Goal: Task Accomplishment & Management: Manage account settings

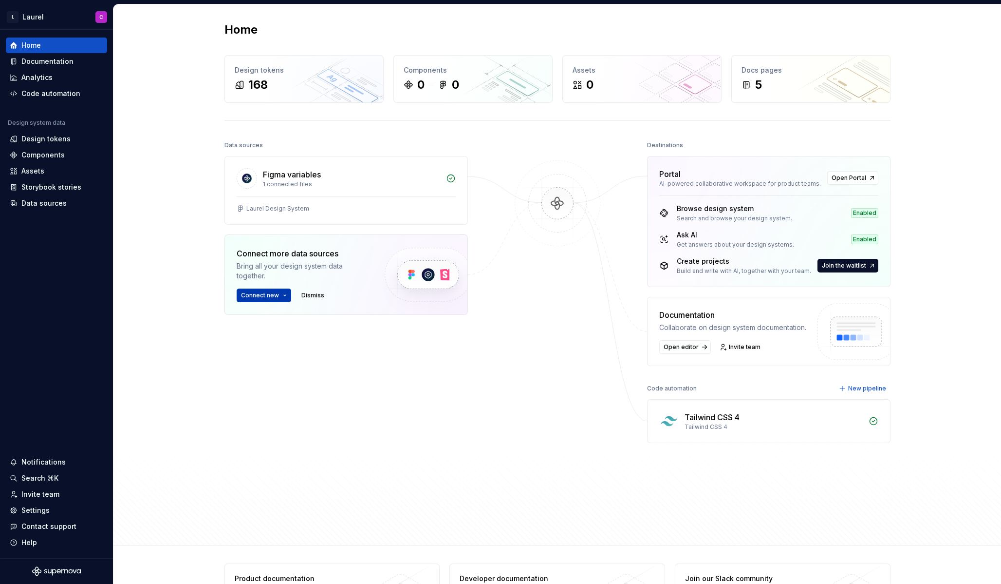
click at [273, 297] on span "Connect new" at bounding box center [260, 295] width 38 height 8
click at [273, 319] on div "Figma library" at bounding box center [277, 315] width 44 height 10
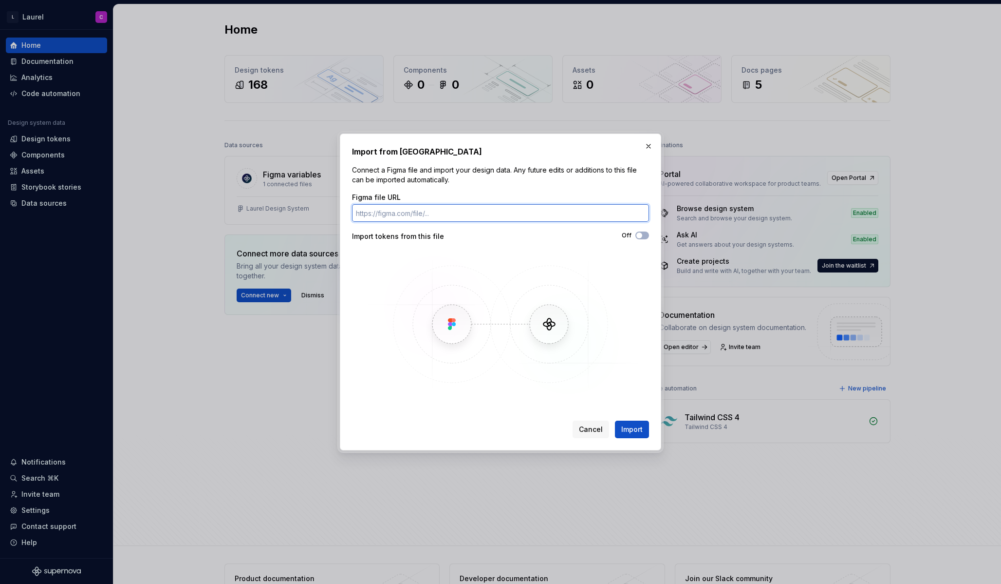
paste input "[URL][DOMAIN_NAME][PERSON_NAME]"
type input "[URL][DOMAIN_NAME][PERSON_NAME]"
click at [638, 430] on span "Import" at bounding box center [632, 429] width 21 height 10
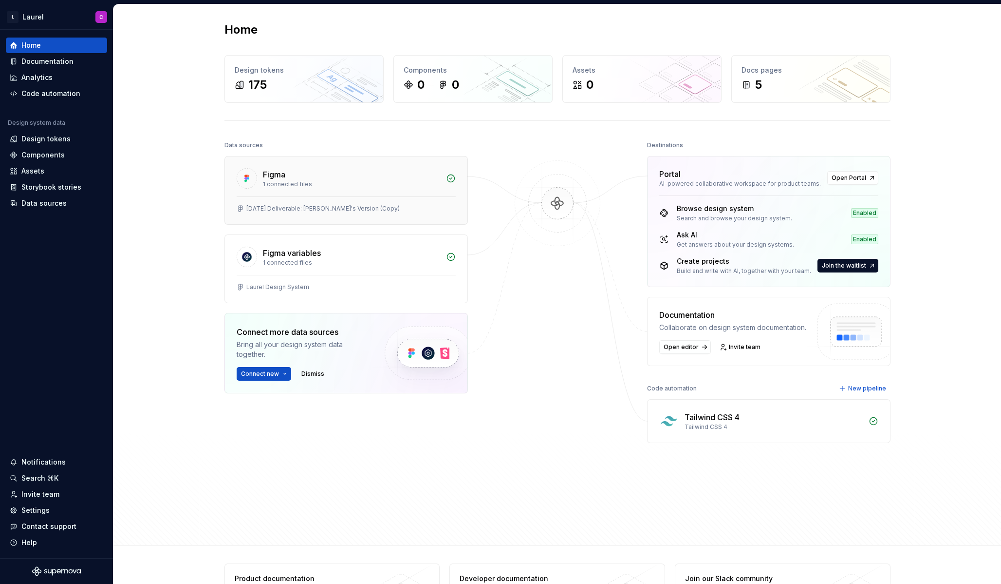
click at [364, 207] on div "[DATE] Deliverable: [PERSON_NAME]'s Version (Copy)" at bounding box center [346, 209] width 219 height 8
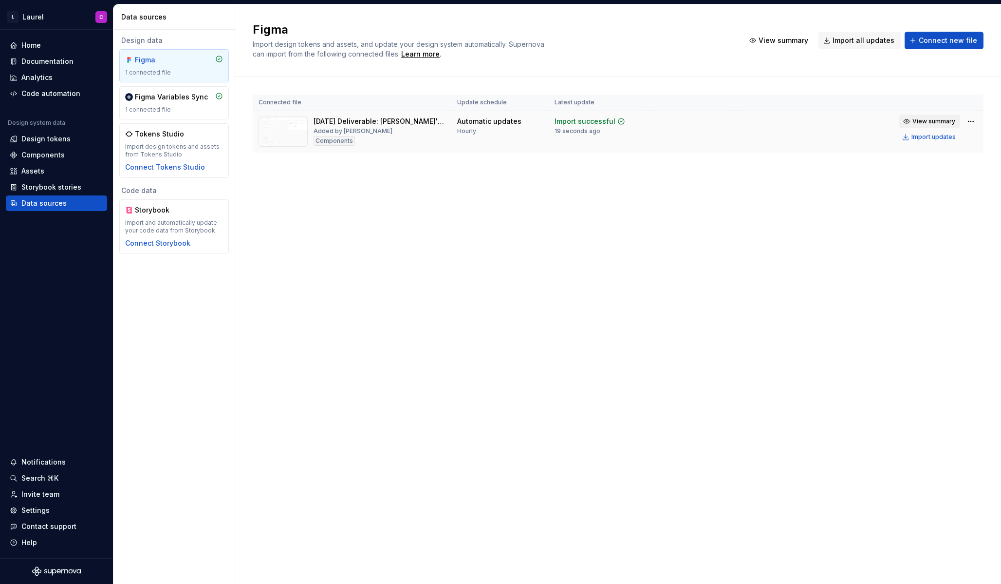
click at [945, 121] on span "View summary" at bounding box center [934, 121] width 43 height 8
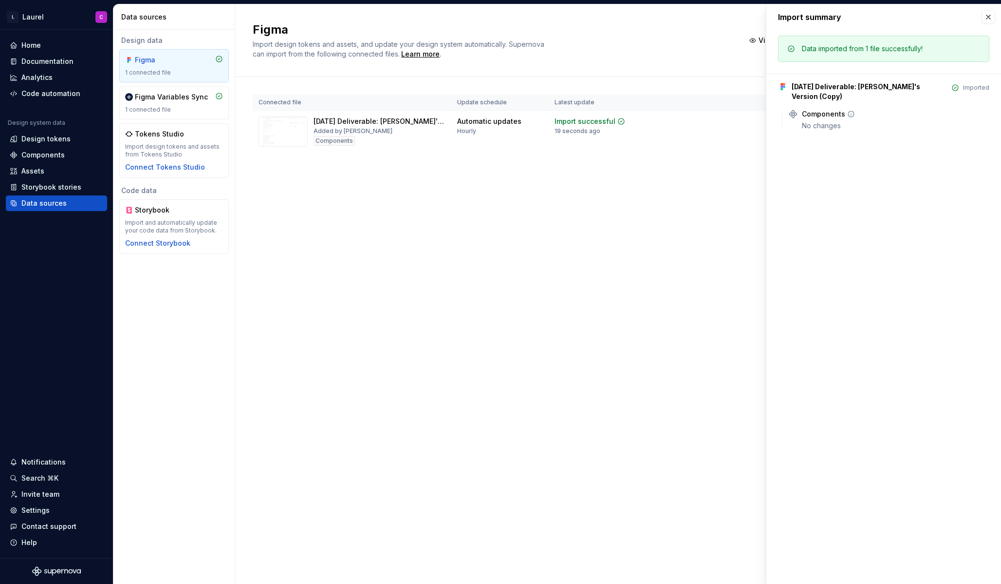
click at [852, 111] on icon at bounding box center [852, 114] width 6 height 6
click at [811, 109] on div "Components" at bounding box center [823, 114] width 43 height 10
click at [990, 18] on button "button" at bounding box center [989, 17] width 14 height 14
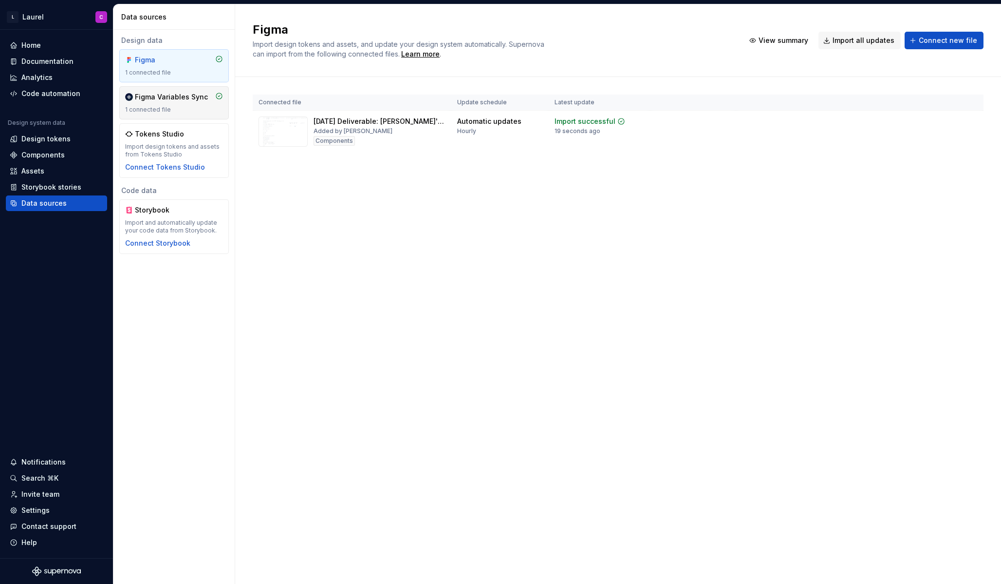
click at [177, 109] on div "1 connected file" at bounding box center [174, 110] width 98 height 8
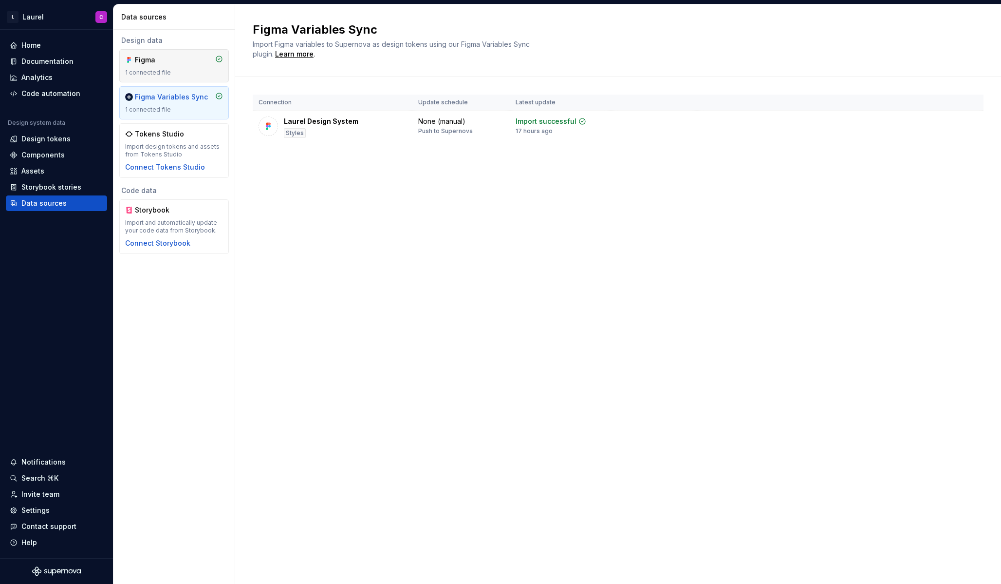
click at [180, 63] on div "Figma" at bounding box center [158, 60] width 47 height 10
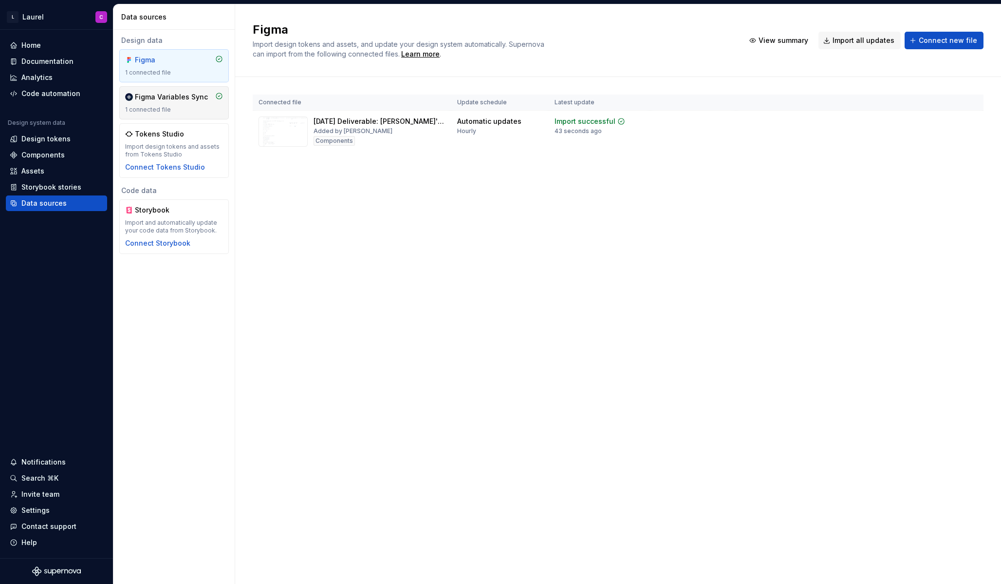
click at [181, 107] on div "1 connected file" at bounding box center [174, 110] width 98 height 8
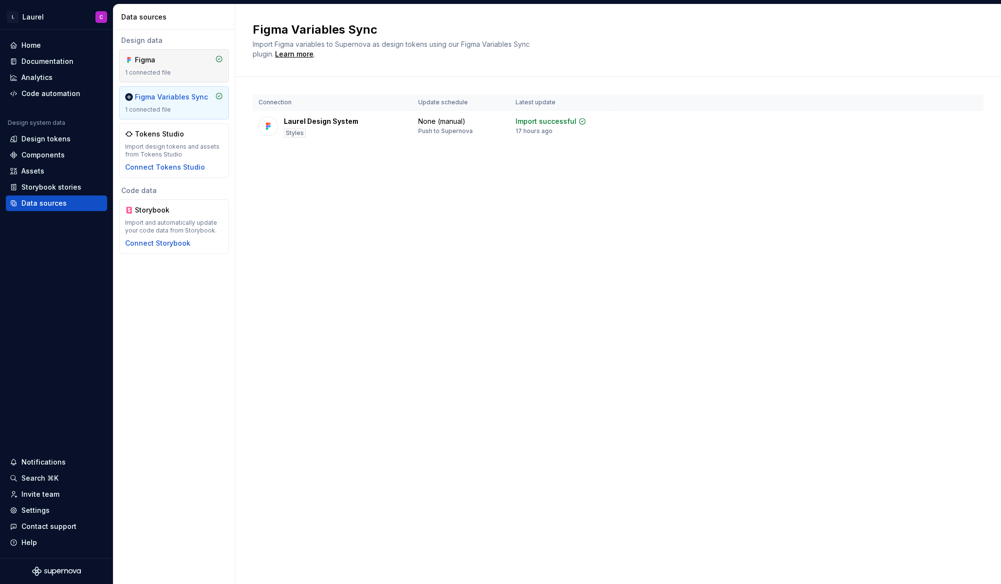
click at [178, 73] on div "1 connected file" at bounding box center [174, 73] width 98 height 8
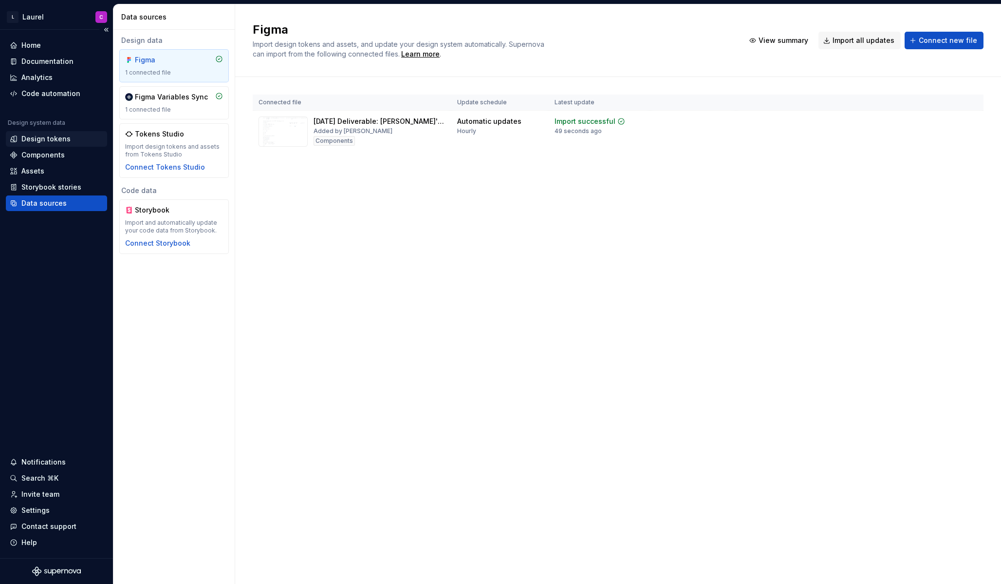
click at [73, 138] on div "Design tokens" at bounding box center [57, 139] width 94 height 10
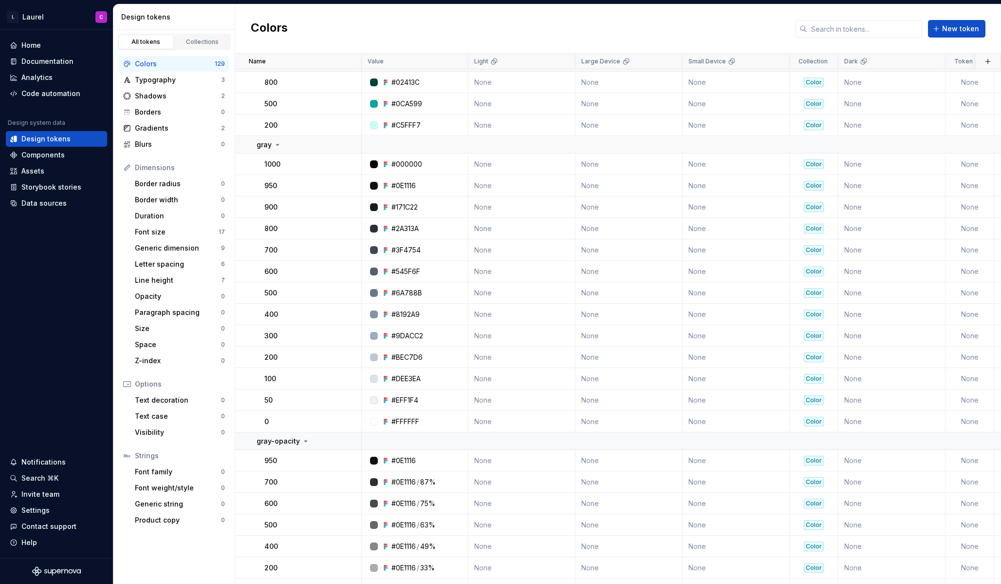
scroll to position [2131, 1]
click at [58, 42] on div "Home" at bounding box center [57, 45] width 94 height 10
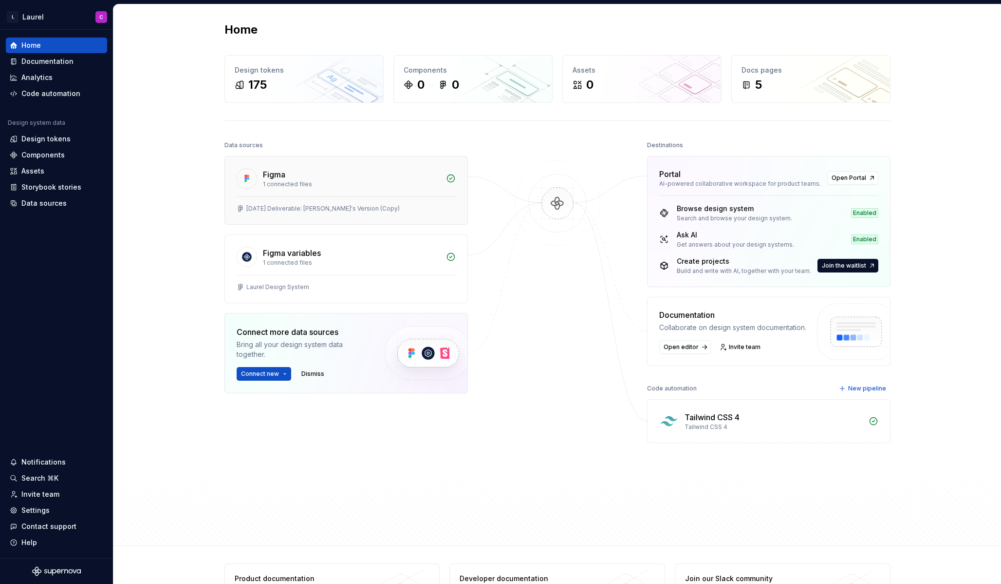
click at [362, 177] on div "Figma" at bounding box center [351, 175] width 177 height 12
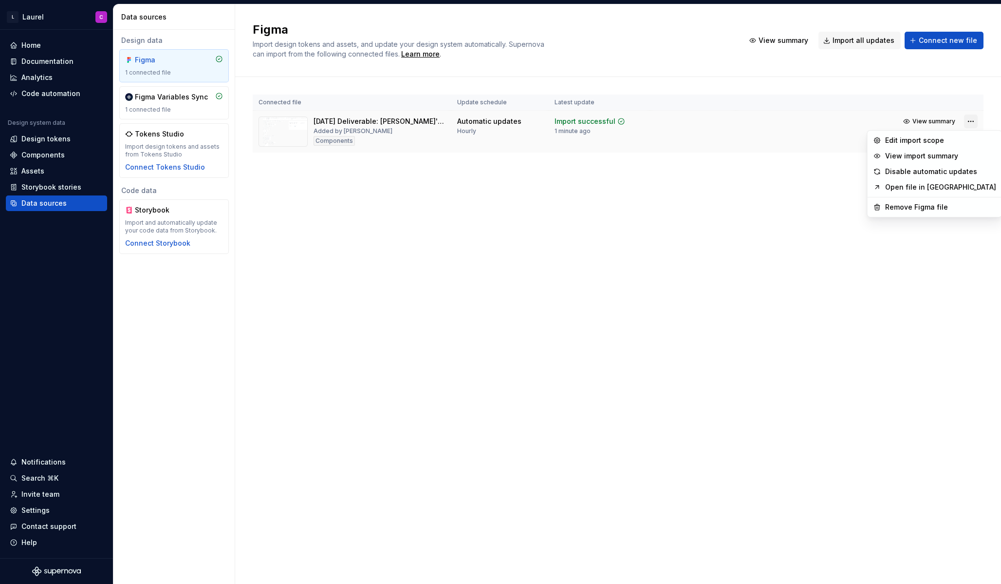
click at [975, 118] on html "L Laurel C Home Documentation Analytics Code automation Design system data Desi…" at bounding box center [500, 292] width 1001 height 584
click at [931, 208] on div "Remove Figma file" at bounding box center [941, 207] width 111 height 10
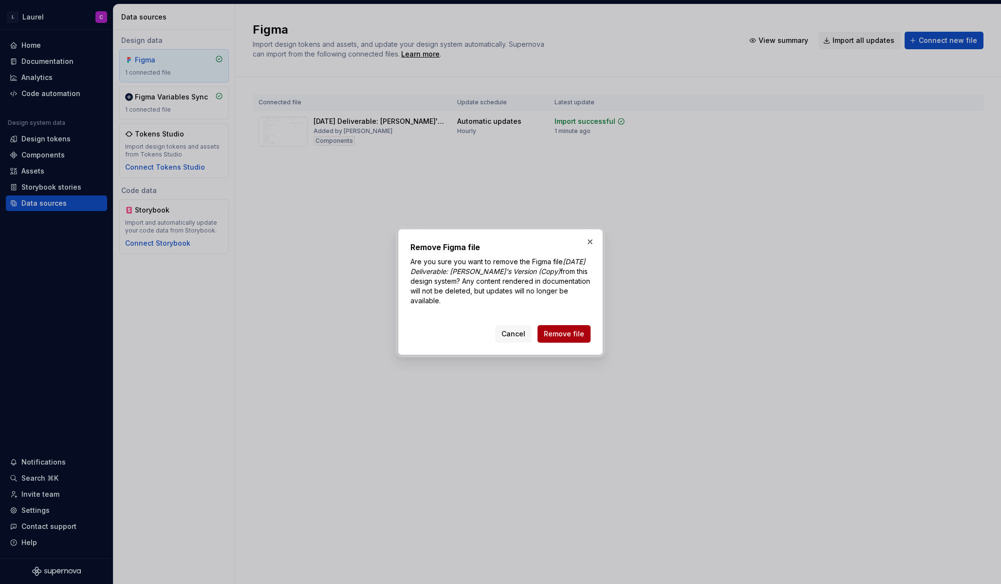
click at [571, 329] on span "Remove file" at bounding box center [564, 334] width 40 height 10
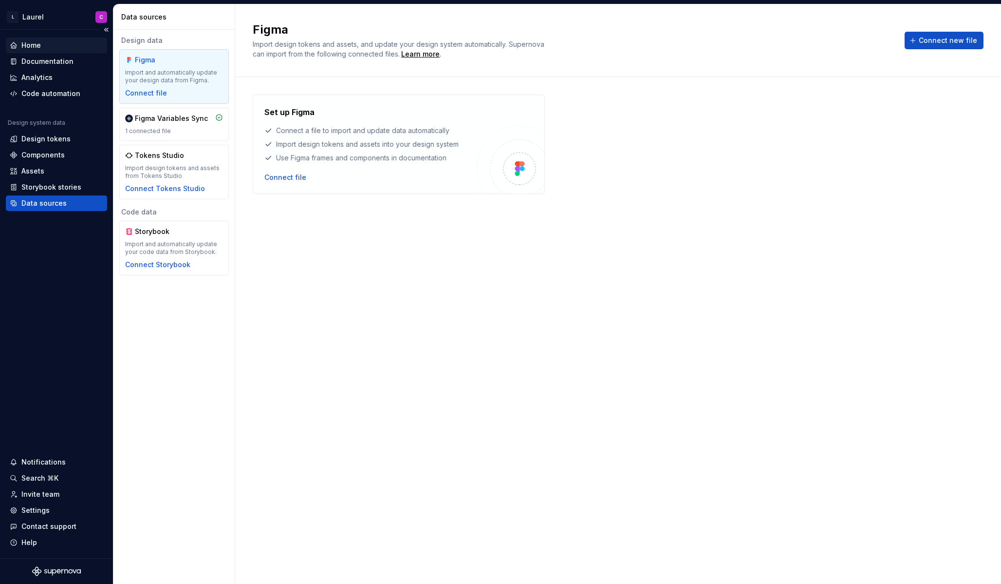
click at [36, 43] on div "Home" at bounding box center [30, 45] width 19 height 10
